Goal: Transaction & Acquisition: Book appointment/travel/reservation

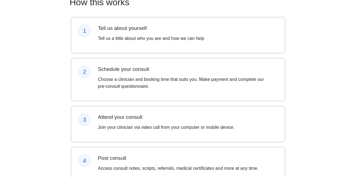
scroll to position [80, 0]
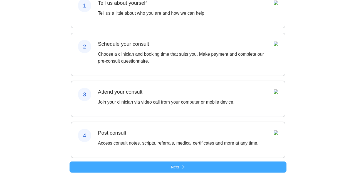
click at [181, 168] on button "Next" at bounding box center [177, 167] width 217 height 11
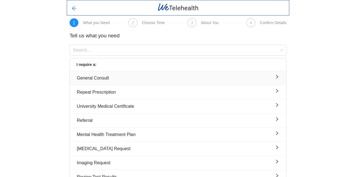
click at [146, 79] on div "General Consult" at bounding box center [178, 78] width 202 height 7
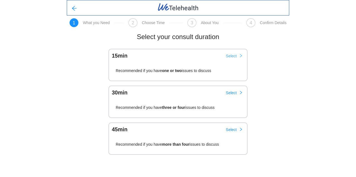
click at [230, 55] on span "Select" at bounding box center [231, 56] width 11 height 6
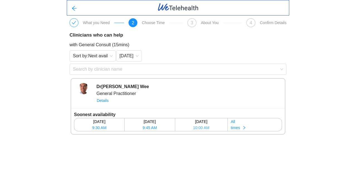
click at [201, 127] on span "10:00 AM" at bounding box center [201, 128] width 16 height 6
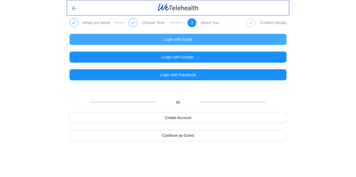
click at [175, 39] on span "Login with Email" at bounding box center [178, 39] width 28 height 6
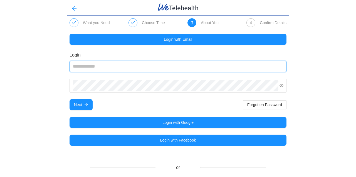
click at [106, 68] on input "email" at bounding box center [177, 66] width 217 height 11
type input "**********"
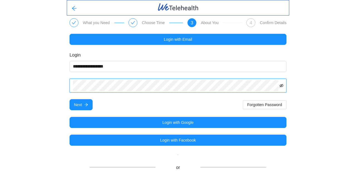
click at [282, 87] on icon "eye-invisible" at bounding box center [281, 86] width 4 height 4
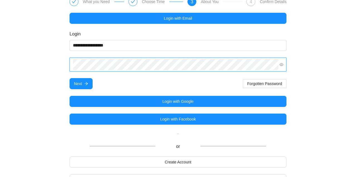
scroll to position [34, 0]
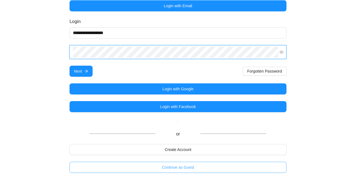
click at [179, 167] on span "Continue as Guest" at bounding box center [178, 168] width 32 height 6
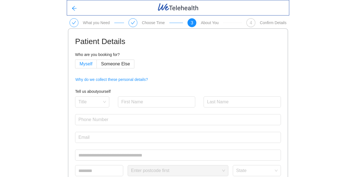
click at [85, 65] on span "Myself" at bounding box center [85, 64] width 13 height 5
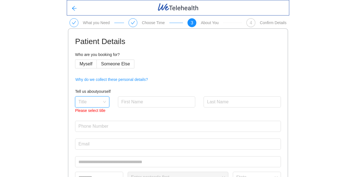
click at [99, 103] on input "search" at bounding box center [90, 101] width 24 height 8
click at [90, 132] on div "Ms" at bounding box center [91, 132] width 27 height 6
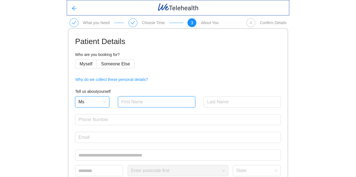
click at [139, 101] on input "text" at bounding box center [156, 102] width 77 height 11
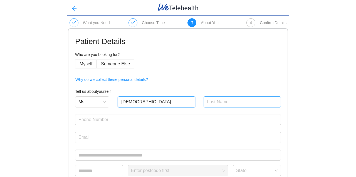
type input "[DEMOGRAPHIC_DATA]"
click at [225, 103] on input "text" at bounding box center [241, 102] width 77 height 11
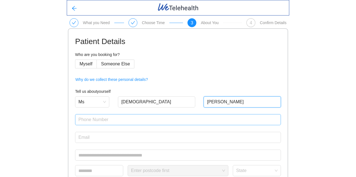
type input "[PERSON_NAME]"
click at [88, 120] on input "text" at bounding box center [178, 119] width 206 height 11
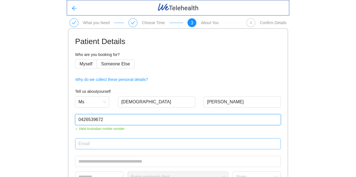
type input "0426539672"
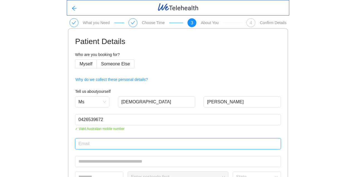
click at [91, 147] on input "email" at bounding box center [178, 144] width 206 height 11
type input "[EMAIL_ADDRESS][DOMAIN_NAME]"
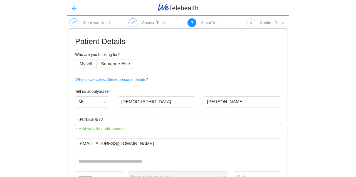
click at [58, 149] on div "What you Need Choose Time 3 About You 4 Confirm Details Patient Details Who are…" at bounding box center [178, 141] width 356 height 282
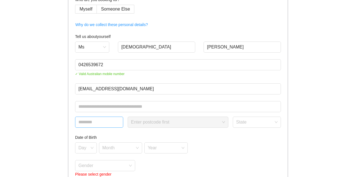
scroll to position [56, 0]
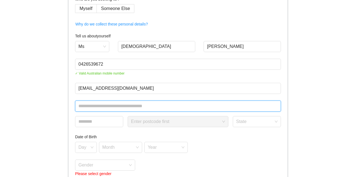
click at [82, 108] on input "text" at bounding box center [178, 106] width 206 height 11
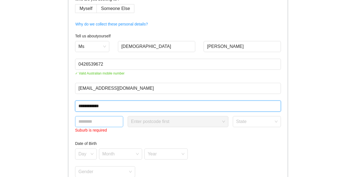
type input "**********"
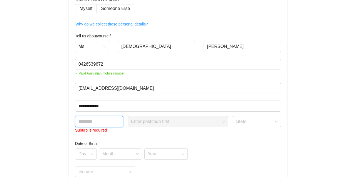
click at [104, 119] on input "text" at bounding box center [99, 121] width 48 height 11
click at [222, 122] on div "Select suburb" at bounding box center [177, 121] width 101 height 11
type input "****"
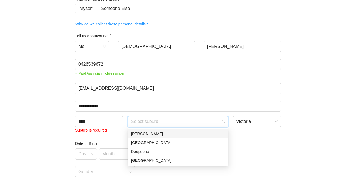
click at [166, 135] on div "[PERSON_NAME]" at bounding box center [178, 134] width 94 height 6
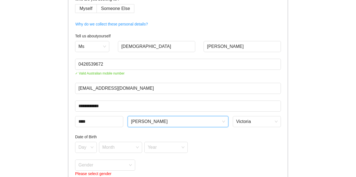
click at [225, 143] on div "Day Month Year" at bounding box center [178, 147] width 206 height 11
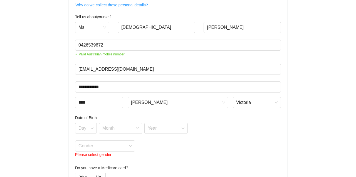
scroll to position [83, 0]
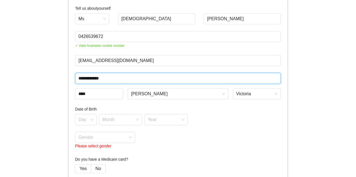
click at [110, 76] on input "**********" at bounding box center [178, 78] width 206 height 11
type input "**********"
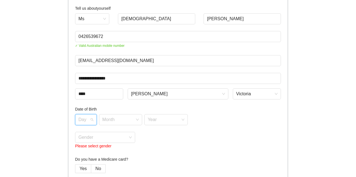
click at [84, 119] on input "search" at bounding box center [83, 119] width 11 height 8
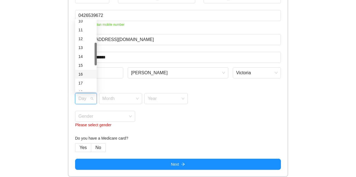
scroll to position [139, 0]
click at [83, 37] on div "18" at bounding box center [85, 37] width 15 height 6
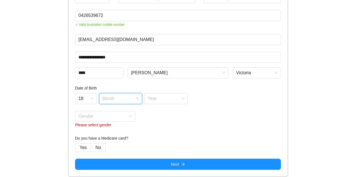
click at [115, 98] on input "search" at bounding box center [118, 98] width 33 height 8
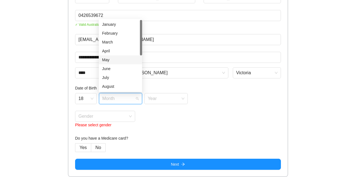
click at [116, 59] on div "May" at bounding box center [120, 60] width 37 height 6
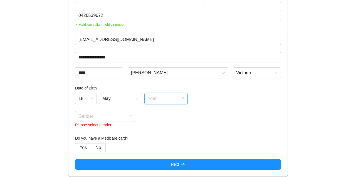
click at [158, 99] on input "search" at bounding box center [163, 98] width 33 height 8
click at [156, 67] on div "1981" at bounding box center [165, 69] width 37 height 6
click at [196, 116] on div "Gender Please select gender" at bounding box center [178, 120] width 206 height 18
click at [92, 116] on input "search" at bounding box center [102, 115] width 49 height 8
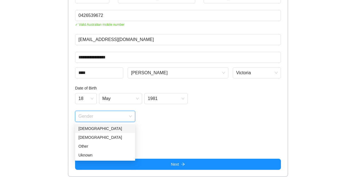
click at [86, 127] on div "[DEMOGRAPHIC_DATA]" at bounding box center [104, 129] width 53 height 6
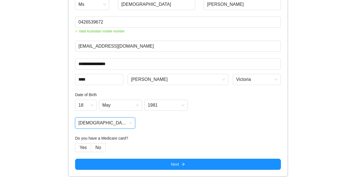
click at [153, 130] on form "**********" at bounding box center [178, 54] width 206 height 232
click at [82, 147] on span "Yes" at bounding box center [82, 148] width 7 height 5
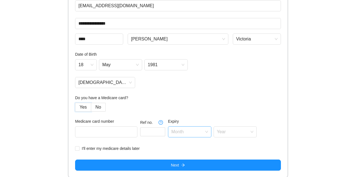
scroll to position [139, 0]
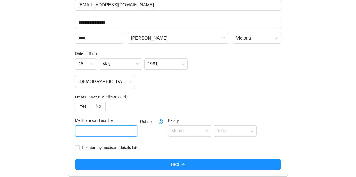
click at [91, 131] on input "text" at bounding box center [106, 131] width 62 height 11
click at [114, 131] on input "text" at bounding box center [106, 131] width 62 height 11
type input "3596122882"
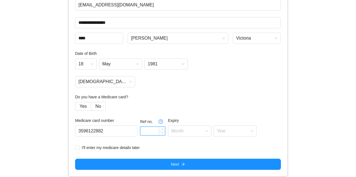
click at [144, 130] on input at bounding box center [152, 131] width 24 height 8
type input "*"
click at [176, 131] on input "search" at bounding box center [187, 130] width 33 height 8
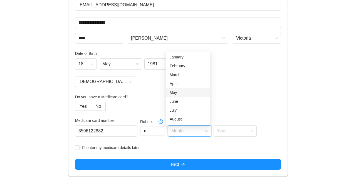
click at [183, 91] on div "May" at bounding box center [187, 93] width 37 height 6
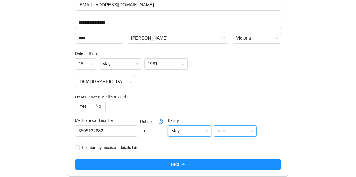
click at [222, 131] on input "search" at bounding box center [233, 130] width 33 height 8
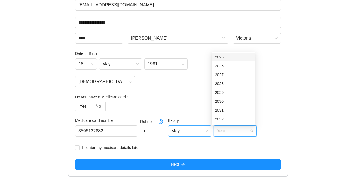
click at [189, 134] on span "May" at bounding box center [189, 131] width 37 height 8
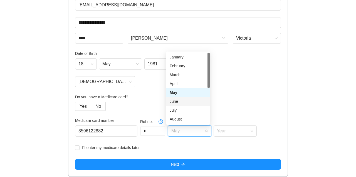
scroll to position [36, 0]
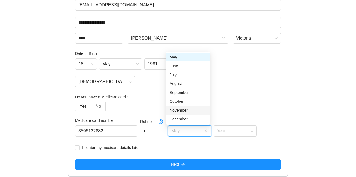
click at [189, 110] on div "November" at bounding box center [187, 110] width 37 height 6
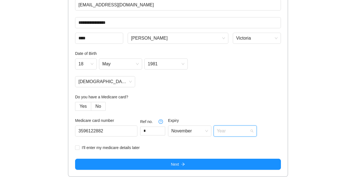
click at [229, 130] on input "search" at bounding box center [233, 130] width 33 height 8
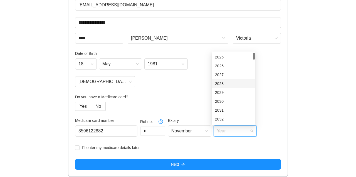
click at [233, 84] on div "2028" at bounding box center [233, 84] width 37 height 6
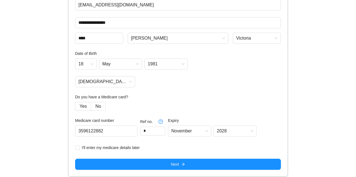
click at [271, 96] on h4 "Do you have a Medicare card?" at bounding box center [178, 97] width 206 height 6
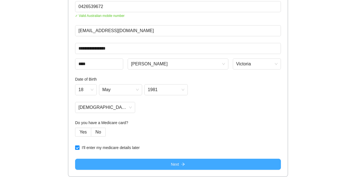
click at [177, 163] on span "Next" at bounding box center [175, 165] width 8 height 6
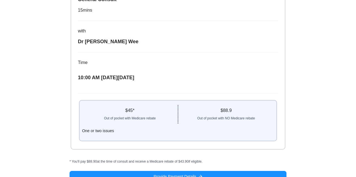
scroll to position [132, 0]
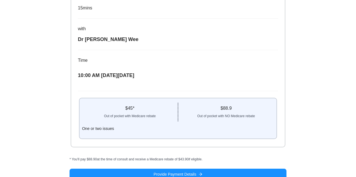
click at [137, 118] on div "$ 45 * Out of pocket with Medicare rebate $ 88.9 Out of pocket with NO Medicare…" at bounding box center [177, 119] width 197 height 40
drag, startPoint x: 105, startPoint y: 109, endPoint x: 169, endPoint y: 111, distance: 63.7
click at [169, 112] on div "Out of pocket with Medicare rebate" at bounding box center [130, 115] width 96 height 7
click at [162, 126] on div "One or two issues" at bounding box center [178, 129] width 192 height 6
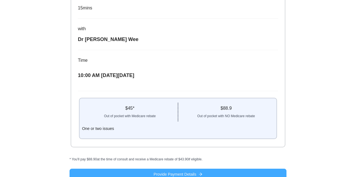
click at [170, 172] on span "Provide Payment Details" at bounding box center [174, 175] width 42 height 6
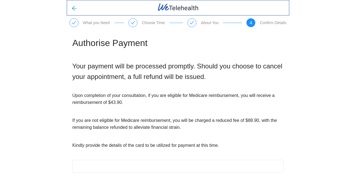
scroll to position [28, 0]
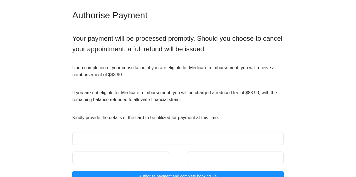
click at [111, 136] on iframe at bounding box center [178, 138] width 206 height 5
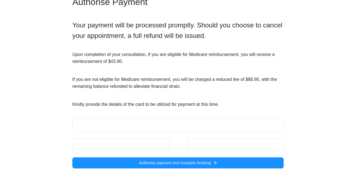
click at [317, 136] on div "What you Need Choose Time About You 4 Confirm Details Authorise Payment Your pa…" at bounding box center [178, 68] width 356 height 219
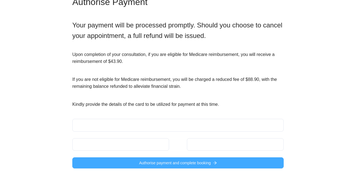
click at [175, 162] on span "Authorise payment and complete booking" at bounding box center [175, 163] width 72 height 6
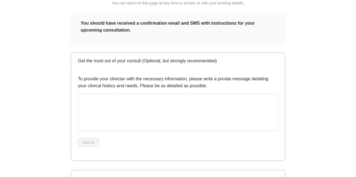
scroll to position [111, 0]
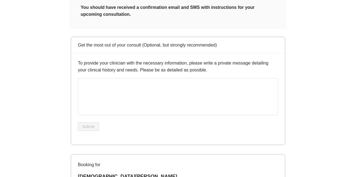
drag, startPoint x: 78, startPoint y: 62, endPoint x: 217, endPoint y: 76, distance: 139.2
click at [217, 76] on div "To provide your clinician with the necessary information, please write a privat…" at bounding box center [177, 99] width 213 height 92
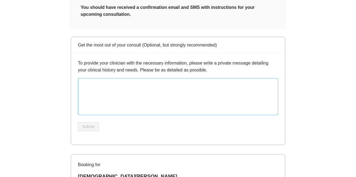
copy p "To provide your clinician with the necessary information, please write a privat…"
click at [101, 89] on textarea at bounding box center [178, 96] width 200 height 37
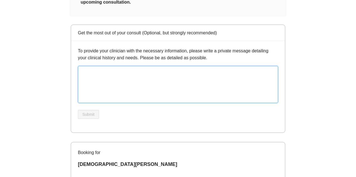
scroll to position [72, 0]
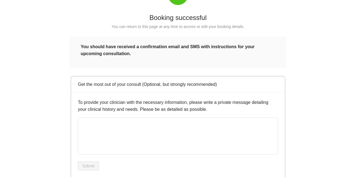
click at [304, 32] on div "What you Need Choose Time About You Confirm Details Your Booking Details Bookin…" at bounding box center [178, 164] width 356 height 472
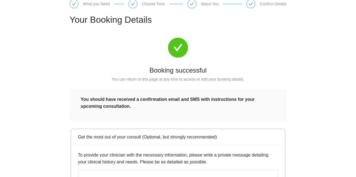
scroll to position [83, 0]
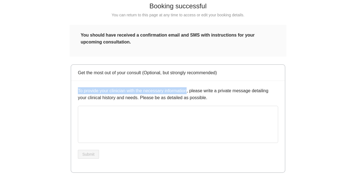
drag, startPoint x: 77, startPoint y: 91, endPoint x: 187, endPoint y: 90, distance: 109.7
click at [187, 90] on div "To provide your clinician with the necessary information, please write a privat…" at bounding box center [177, 127] width 213 height 92
copy p "To provide your clinician with the necessary information"
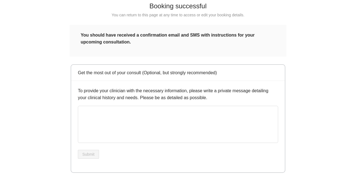
click at [324, 124] on div "What you Need Choose Time About You Confirm Details Your Booking Details Bookin…" at bounding box center [178, 153] width 356 height 472
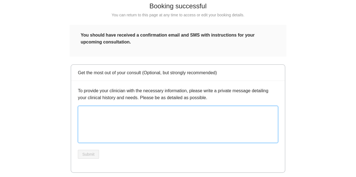
click at [104, 118] on textarea at bounding box center [178, 124] width 200 height 37
paste textarea "**********"
type textarea "**********"
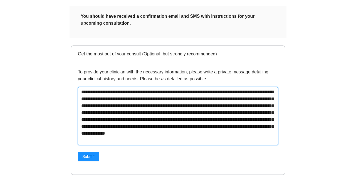
scroll to position [111, 0]
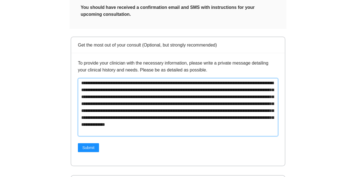
type textarea "**********"
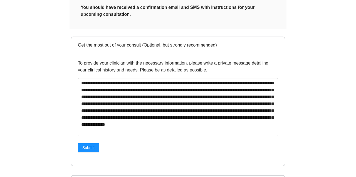
click at [311, 105] on div "What you Need Choose Time About You Confirm Details Your Booking Details Bookin…" at bounding box center [178, 135] width 356 height 493
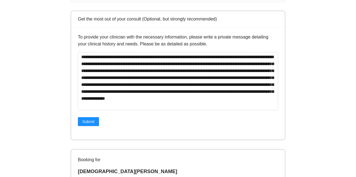
scroll to position [167, 0]
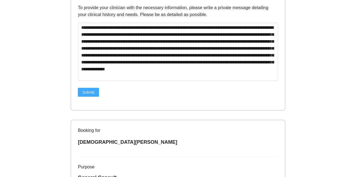
click at [90, 91] on span "Submit" at bounding box center [88, 92] width 12 height 6
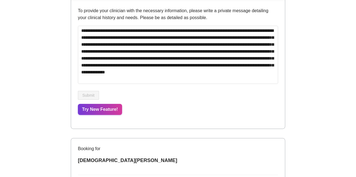
scroll to position [191, 0]
